Goal: Information Seeking & Learning: Understand process/instructions

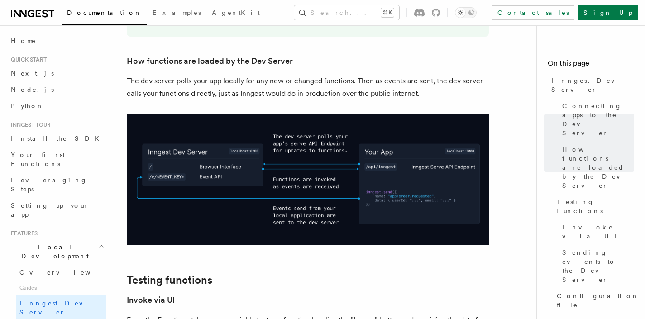
scroll to position [1049, 0]
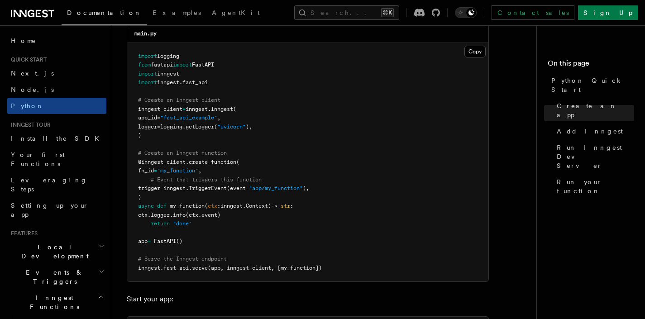
scroll to position [657, 0]
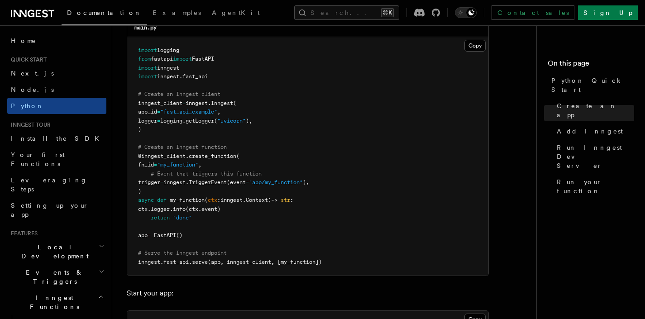
click at [334, 262] on pre "import logging from fastapi import FastAPI import inngest import inngest . fast…" at bounding box center [307, 156] width 361 height 239
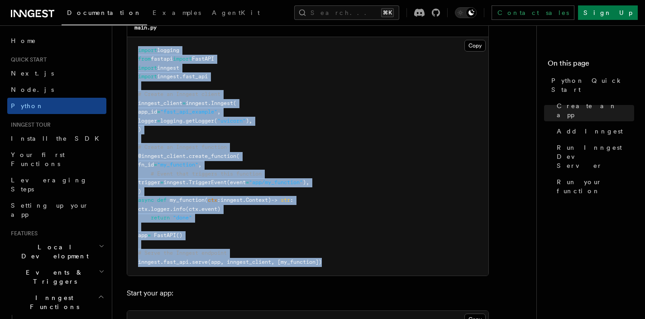
drag, startPoint x: 342, startPoint y: 268, endPoint x: 126, endPoint y: 50, distance: 306.8
copy code "import logging from fastapi import FastAPI import inngest import inngest . fast…"
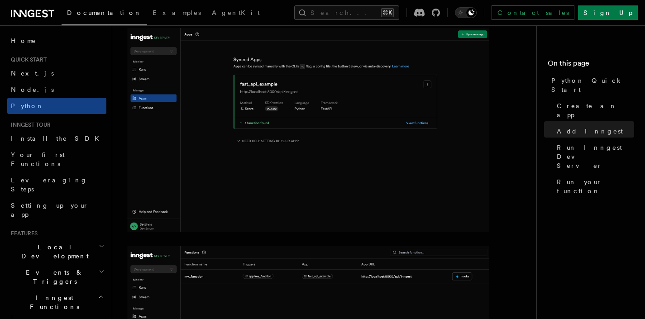
scroll to position [1143, 0]
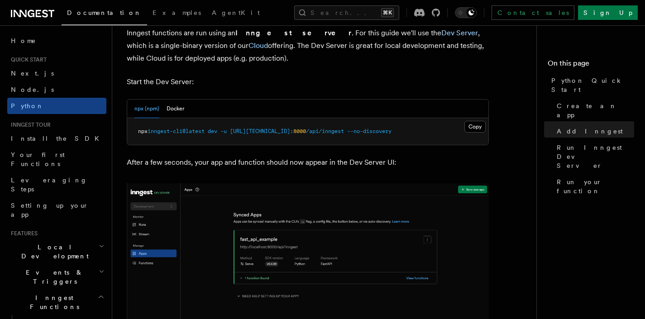
click at [392, 135] on span "--no-discovery" at bounding box center [369, 131] width 44 height 6
drag, startPoint x: 395, startPoint y: 134, endPoint x: 347, endPoint y: 132, distance: 48.1
click at [347, 132] on pre "npx inngest-cli@latest dev -u [URL][TECHNICAL_ID]: 8000 /api/inngest --no-disco…" at bounding box center [307, 131] width 361 height 27
copy span "--no-discovery"
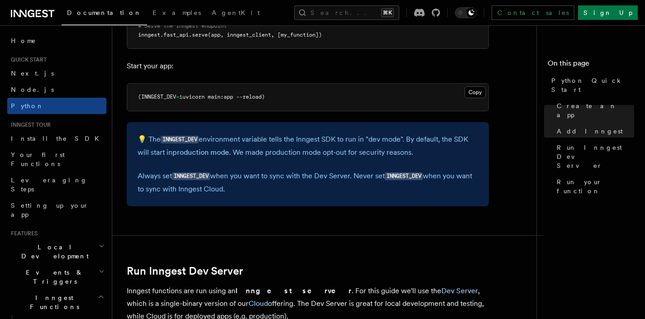
scroll to position [873, 0]
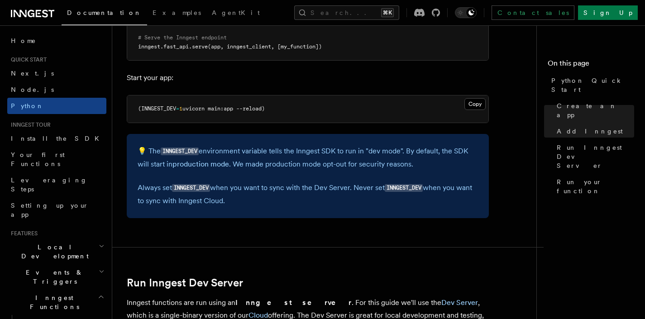
click at [199, 188] on code "INNGEST_DEV" at bounding box center [191, 188] width 38 height 8
copy code "INNGEST_DEV"
click at [487, 160] on div "💡 The INNGEST_DEV environment variable tells the Inngest SDK to run in "dev mod…" at bounding box center [308, 176] width 362 height 84
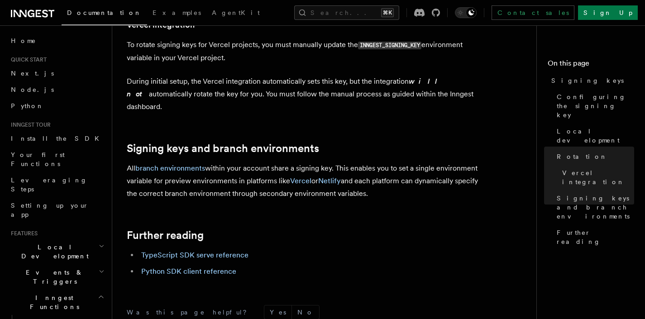
scroll to position [985, 0]
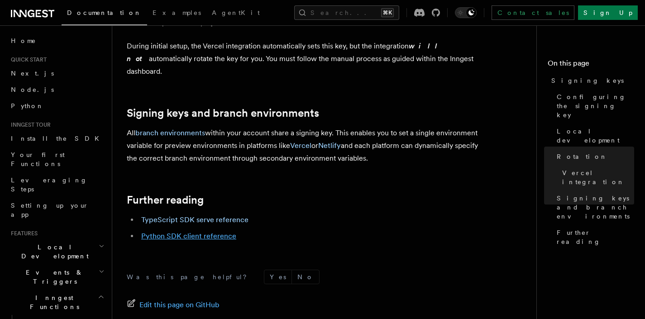
click at [196, 232] on link "Python SDK client reference" at bounding box center [188, 236] width 95 height 9
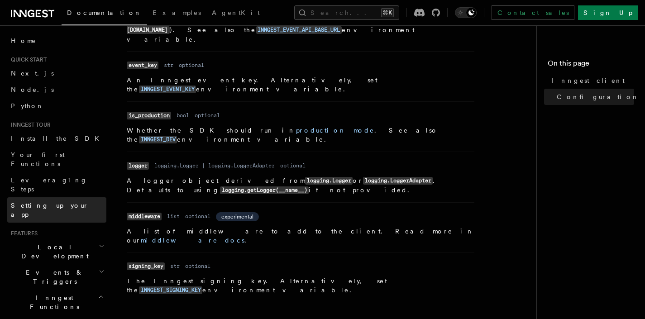
scroll to position [97, 0]
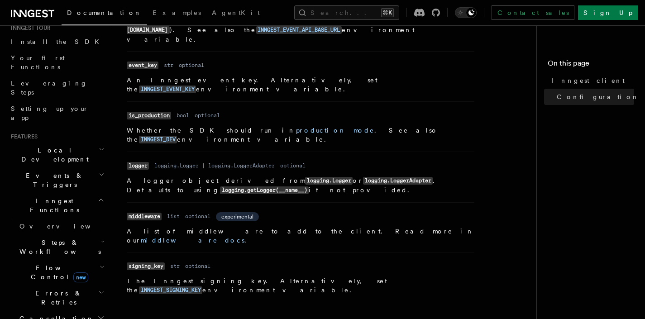
click at [99, 146] on icon "button" at bounding box center [102, 149] width 6 height 7
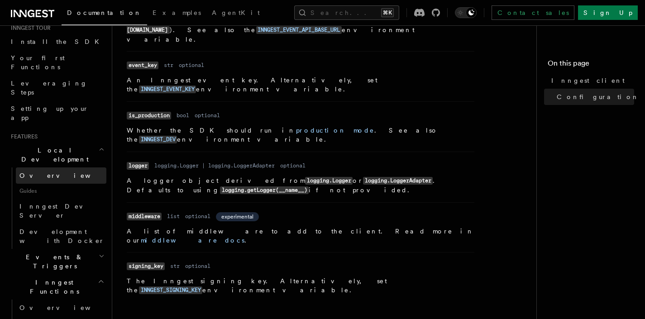
click at [36, 172] on span "Overview" at bounding box center [65, 175] width 93 height 7
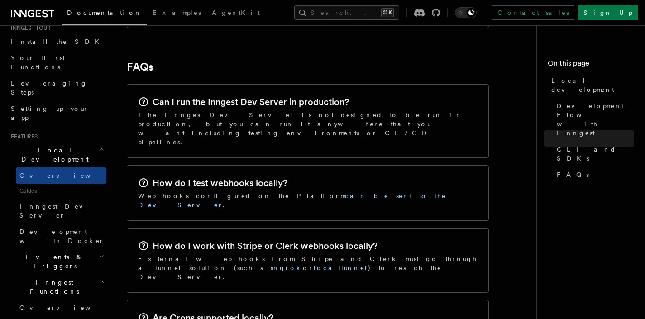
scroll to position [1396, 0]
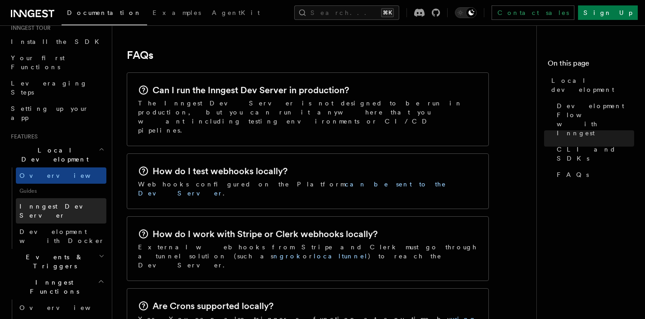
click at [66, 198] on link "Inngest Dev Server" at bounding box center [61, 210] width 91 height 25
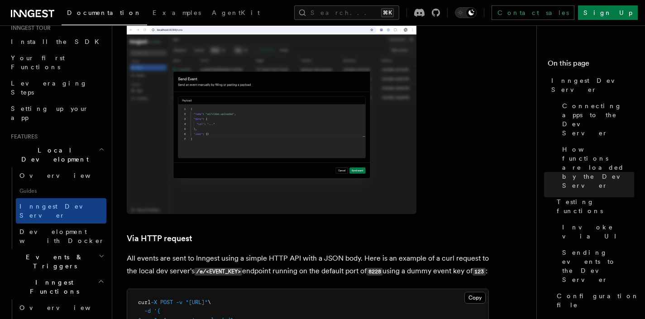
scroll to position [1636, 0]
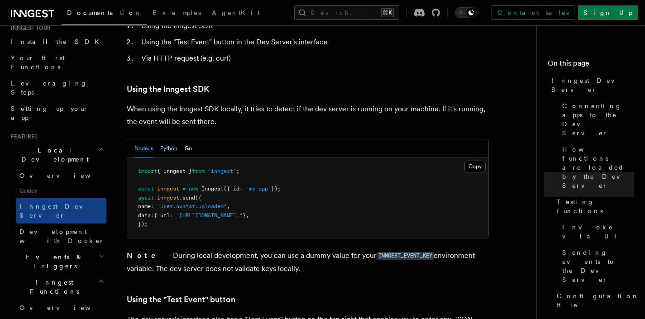
click at [170, 140] on button "Python" at bounding box center [168, 149] width 17 height 19
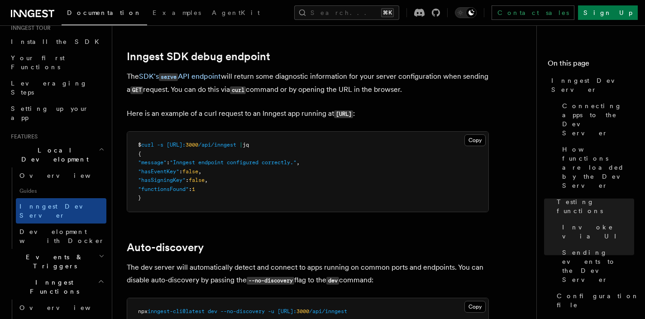
scroll to position [2603, 0]
